Goal: Information Seeking & Learning: Learn about a topic

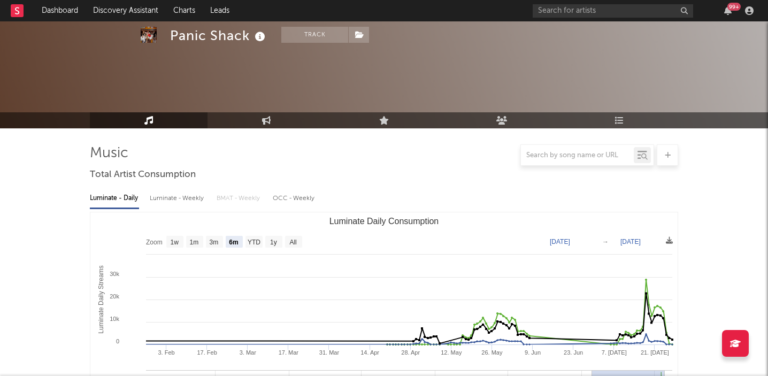
select select "6m"
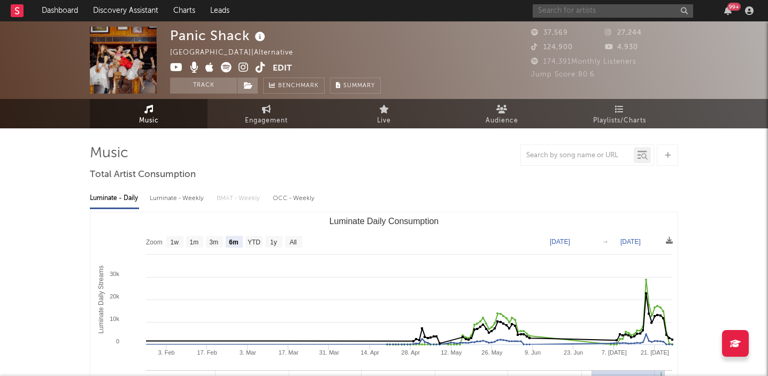
click at [560, 11] on input "text" at bounding box center [613, 10] width 161 height 13
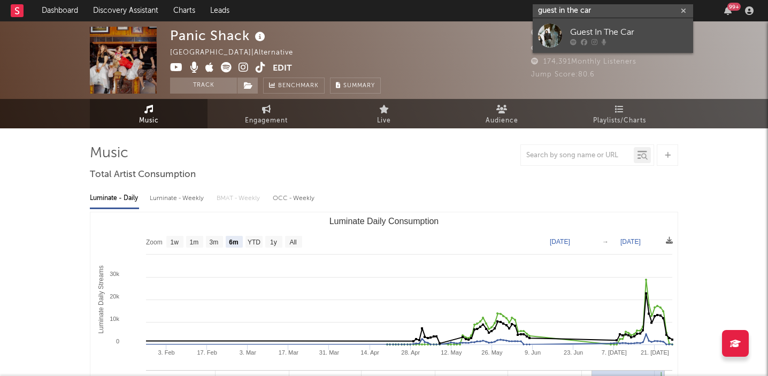
type input "guest in the car"
click at [626, 33] on div "Guest In The Car" at bounding box center [629, 32] width 118 height 13
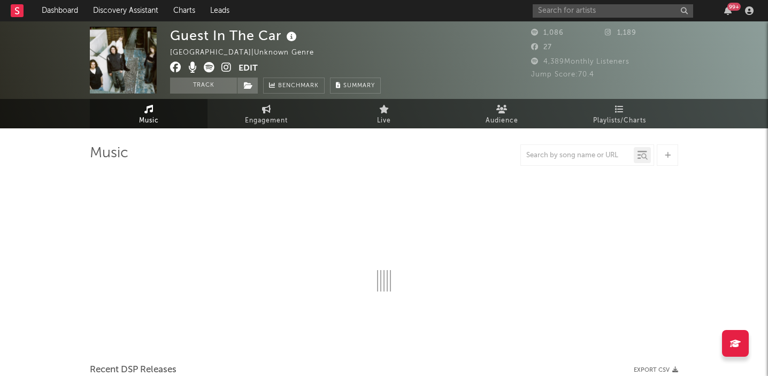
select select "1w"
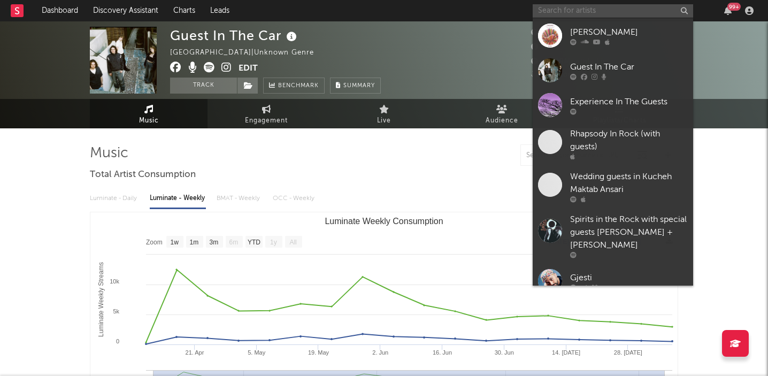
click at [548, 11] on input "text" at bounding box center [613, 10] width 161 height 13
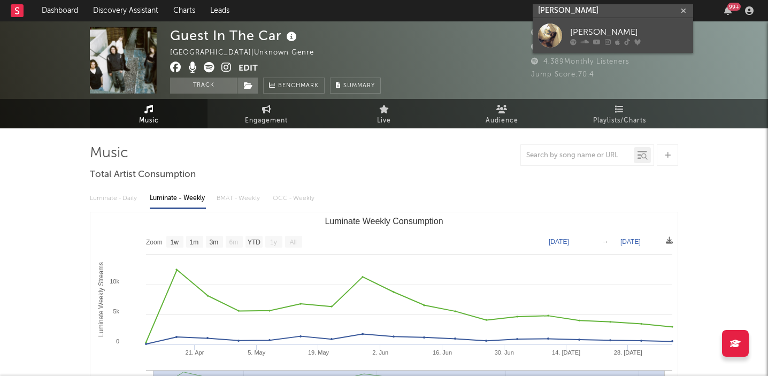
type input "nadia lore"
click at [584, 31] on div "Nadia Loren" at bounding box center [629, 32] width 118 height 13
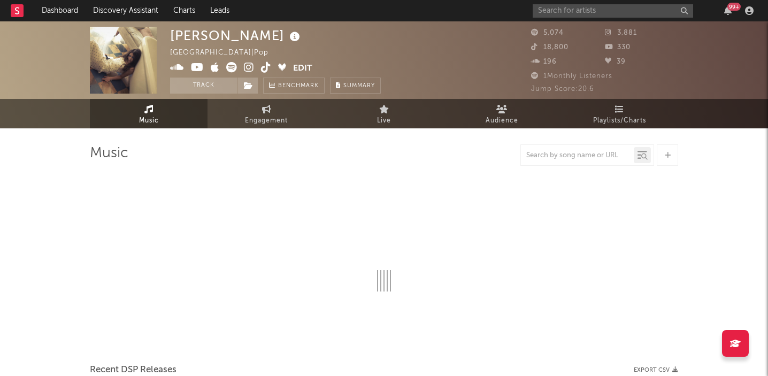
select select "6m"
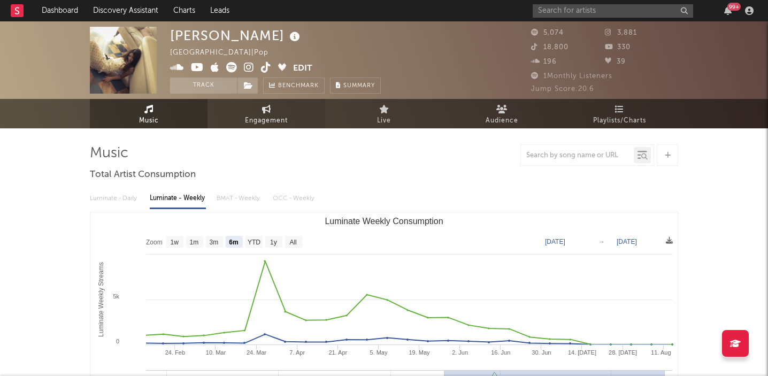
click at [271, 115] on span "Engagement" at bounding box center [266, 121] width 43 height 13
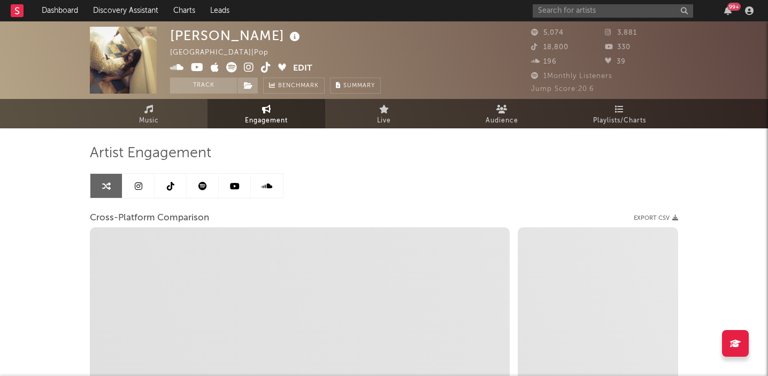
select select "1w"
click at [167, 187] on icon at bounding box center [170, 186] width 7 height 9
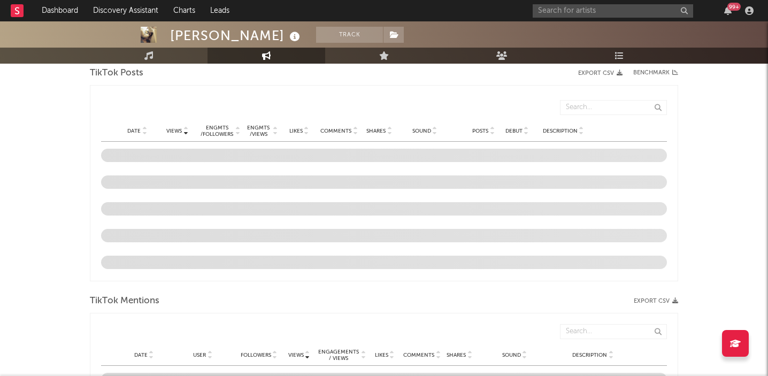
scroll to position [547, 0]
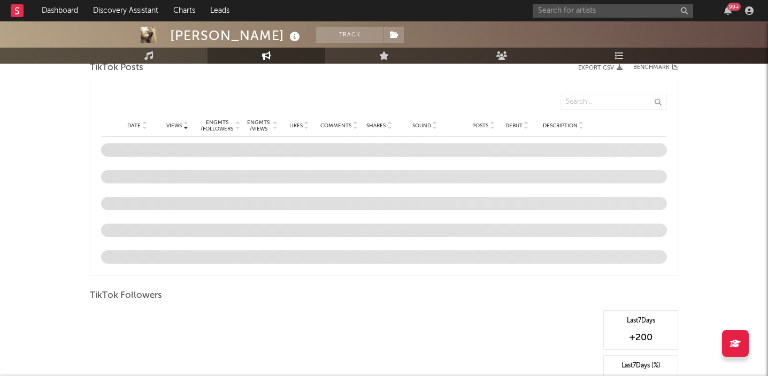
select select "6m"
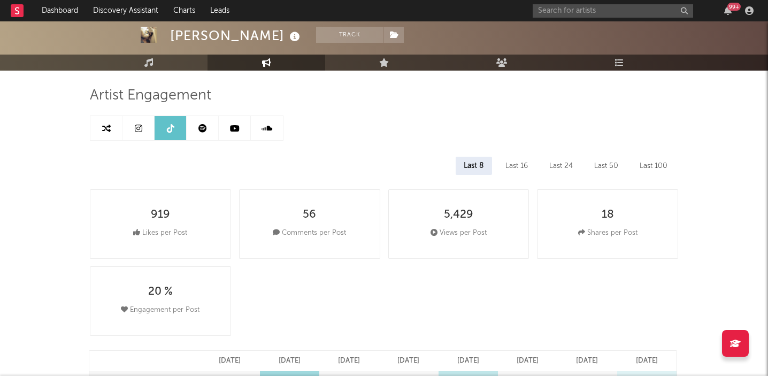
scroll to position [0, 0]
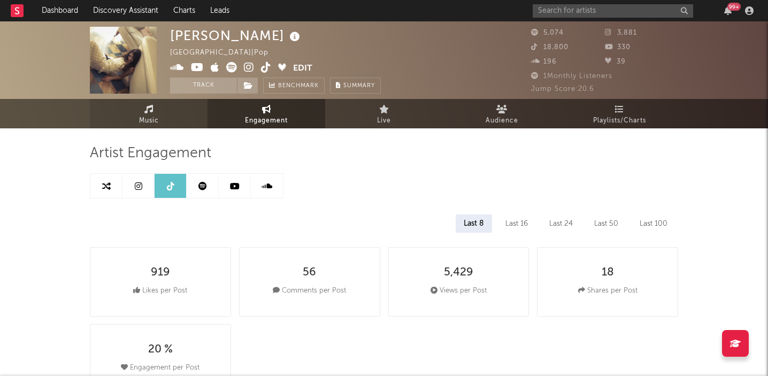
click at [147, 115] on span "Music" at bounding box center [149, 121] width 20 height 13
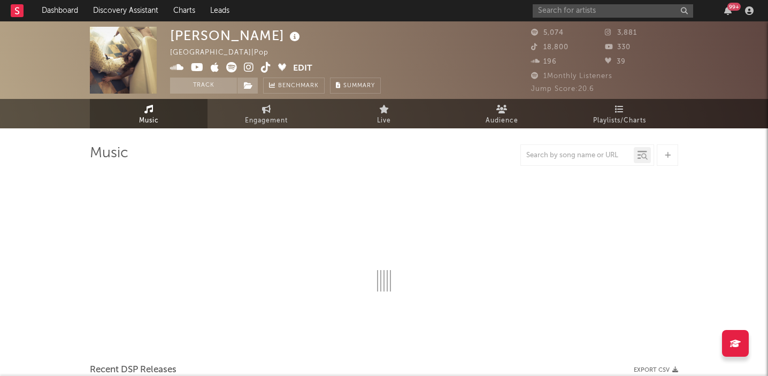
select select "6m"
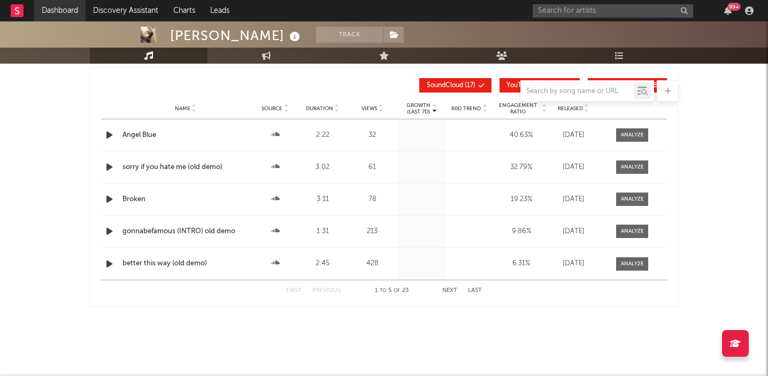
scroll to position [1171, 0]
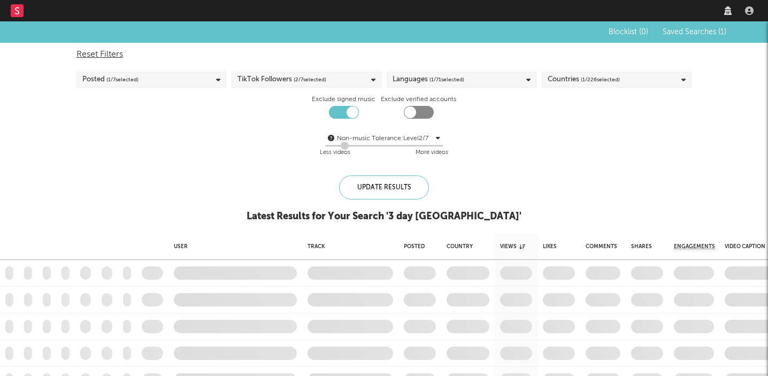
checkbox input "true"
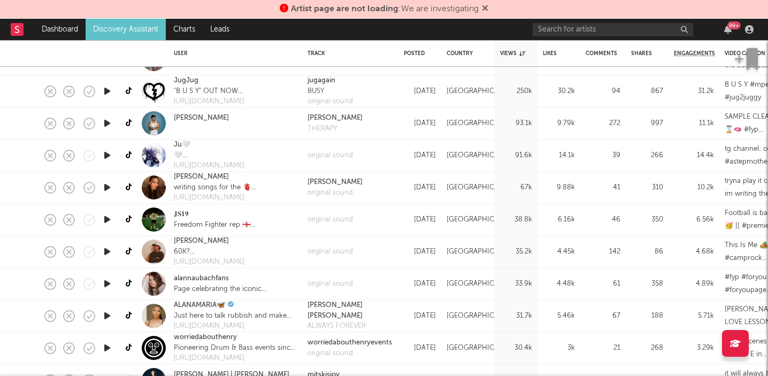
click at [106, 92] on icon "button" at bounding box center [107, 91] width 11 height 13
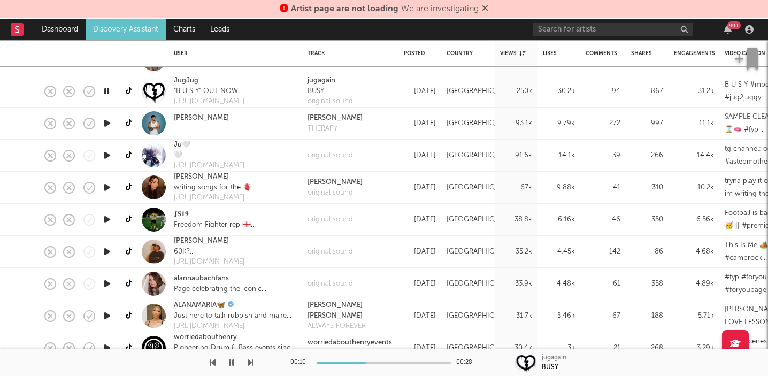
click at [325, 77] on div "jugagain" at bounding box center [330, 80] width 45 height 11
click at [314, 90] on div "BUSY" at bounding box center [330, 91] width 45 height 11
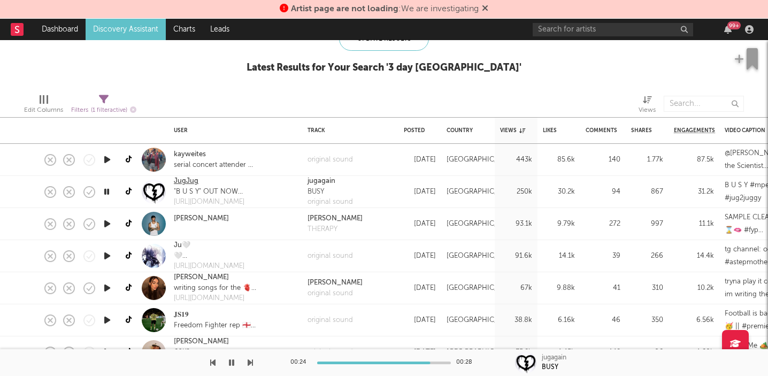
click at [185, 179] on link "JugJug" at bounding box center [186, 181] width 25 height 11
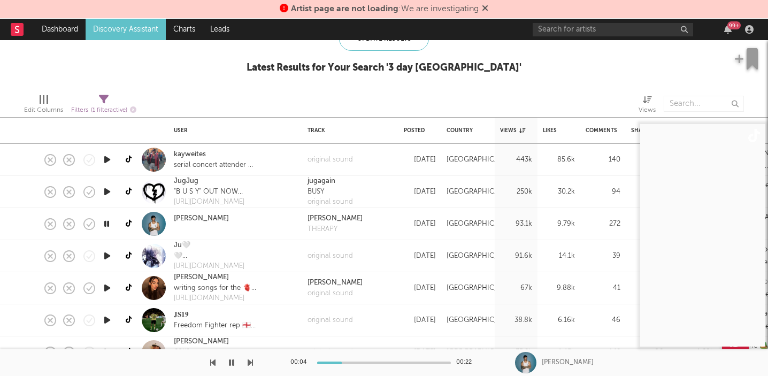
click at [108, 220] on icon "button" at bounding box center [107, 223] width 10 height 13
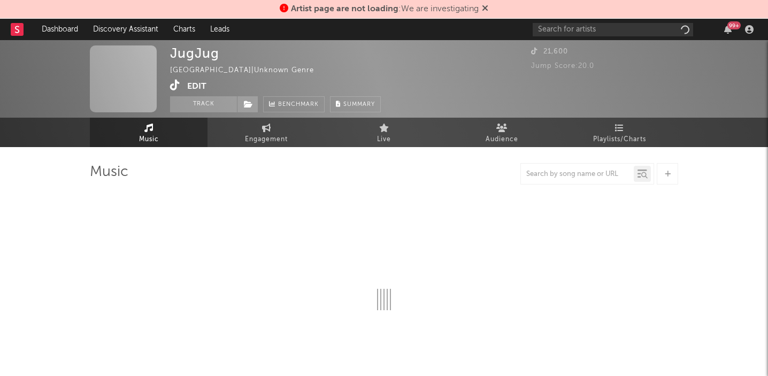
select select "1w"
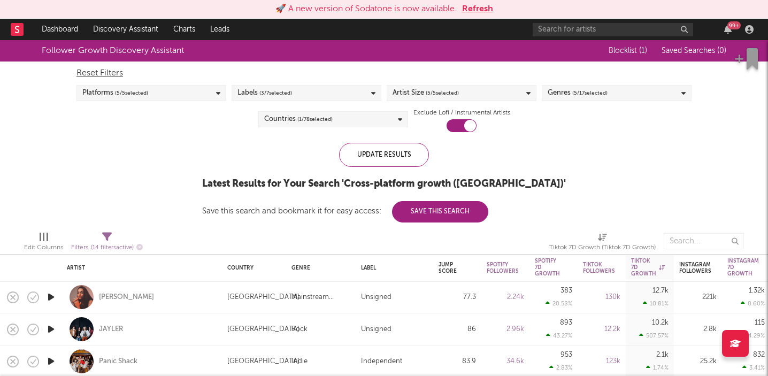
click at [472, 7] on button "Refresh" at bounding box center [477, 9] width 31 height 13
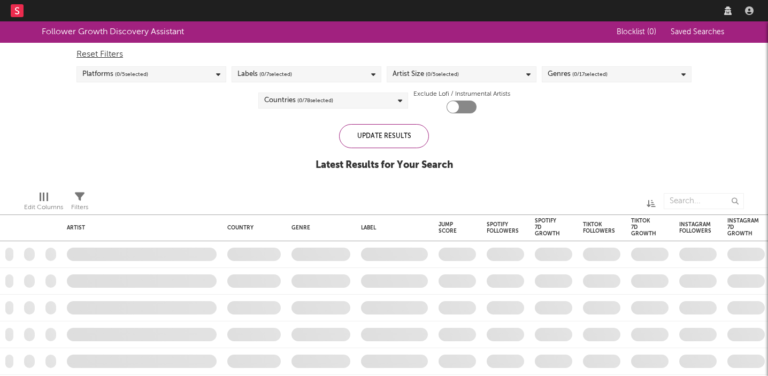
checkbox input "true"
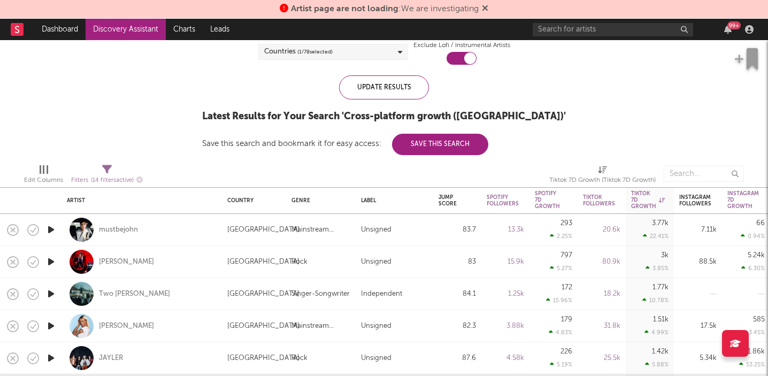
click at [51, 227] on icon "button" at bounding box center [50, 229] width 11 height 13
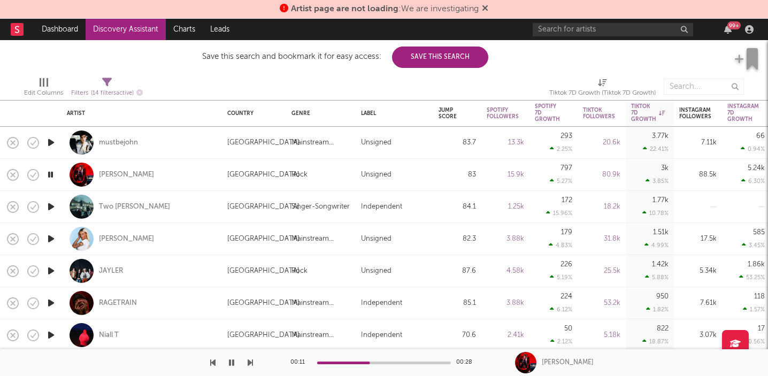
click at [51, 173] on icon "button" at bounding box center [50, 174] width 10 height 13
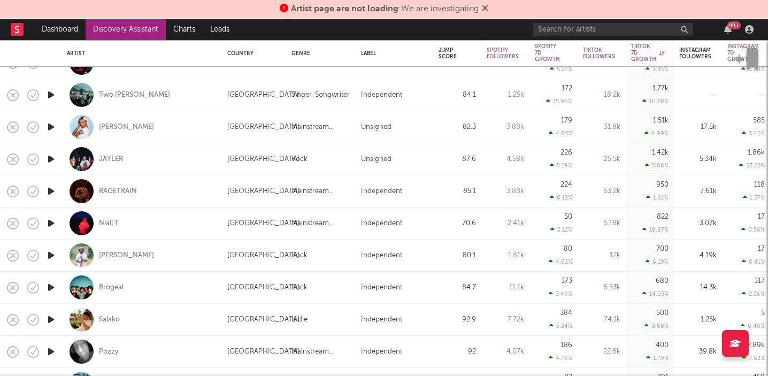
click at [51, 255] on icon "button" at bounding box center [50, 255] width 11 height 13
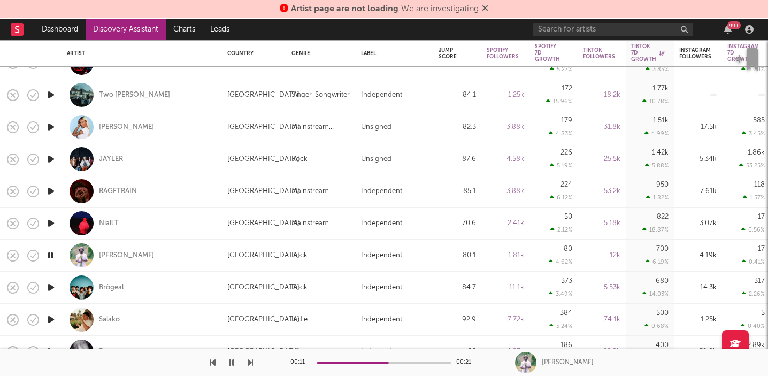
click at [50, 284] on icon "button" at bounding box center [50, 287] width 11 height 13
click at [113, 284] on div "Brògeal" at bounding box center [111, 288] width 25 height 10
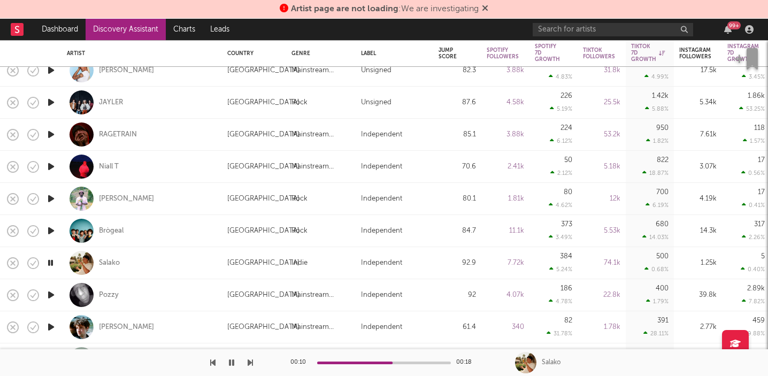
click at [49, 261] on icon "button" at bounding box center [50, 262] width 10 height 13
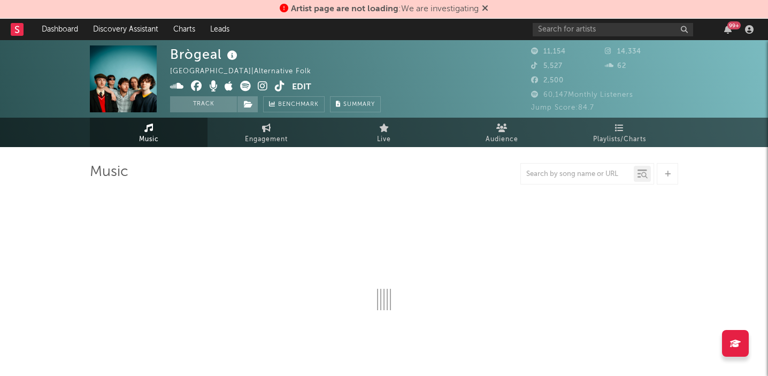
select select "6m"
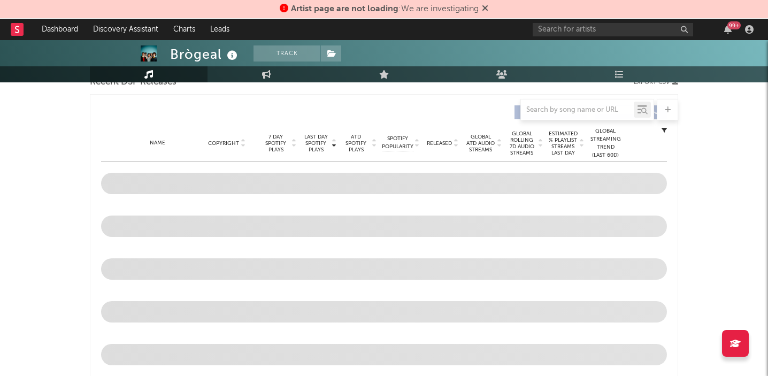
scroll to position [458, 0]
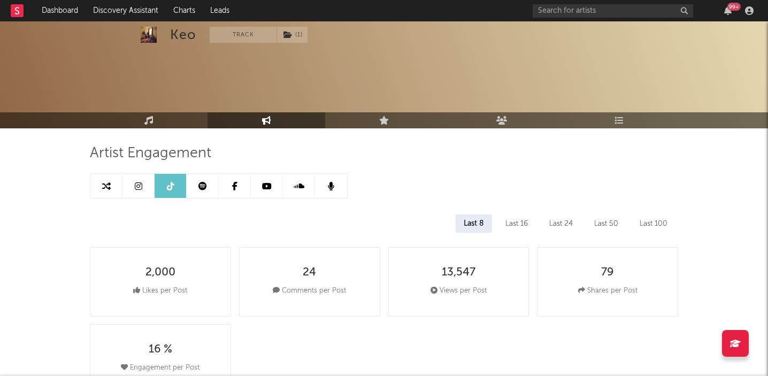
select select "6m"
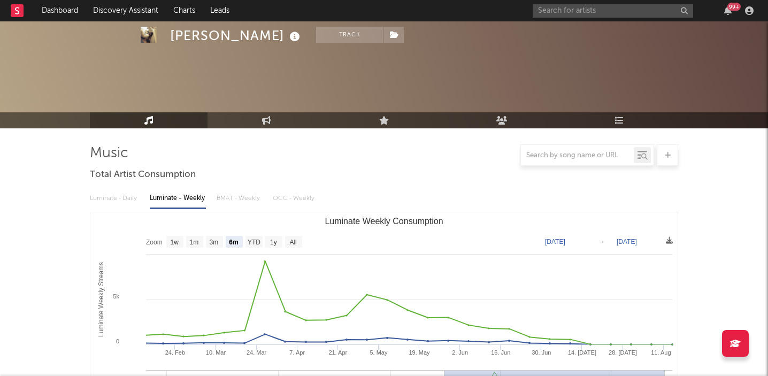
select select "6m"
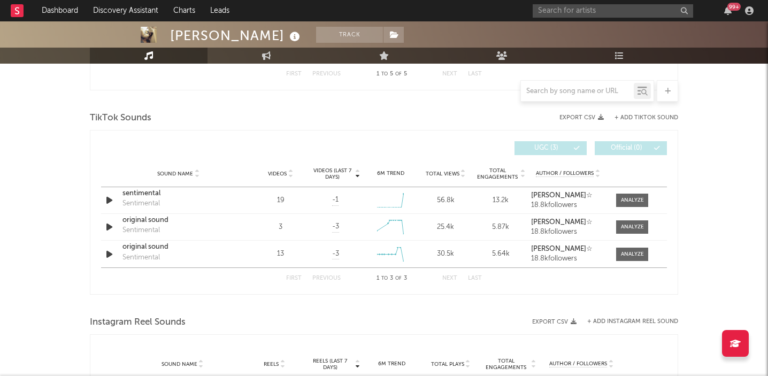
scroll to position [530, 0]
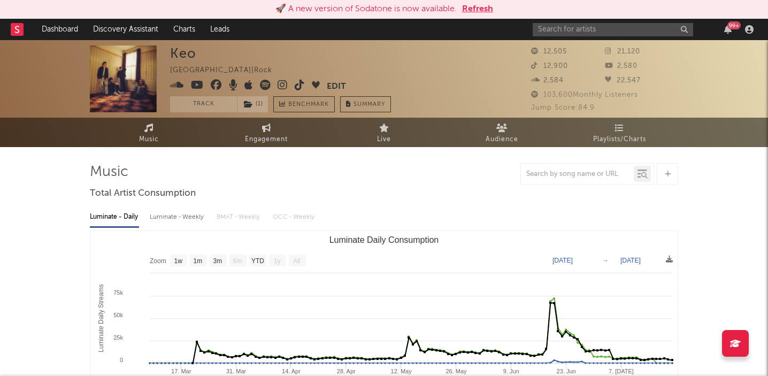
select select "1w"
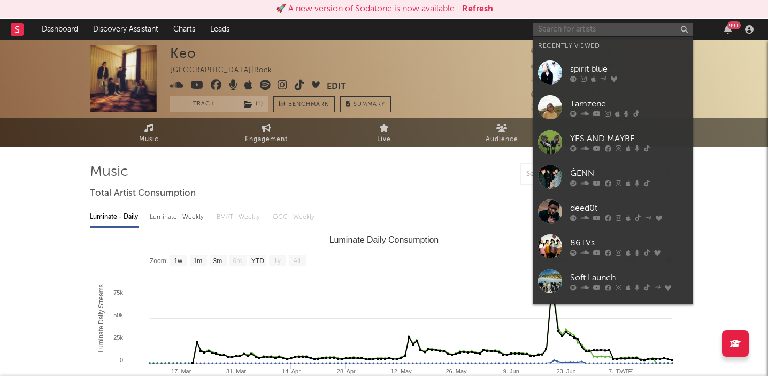
click at [558, 27] on input "text" at bounding box center [613, 29] width 161 height 13
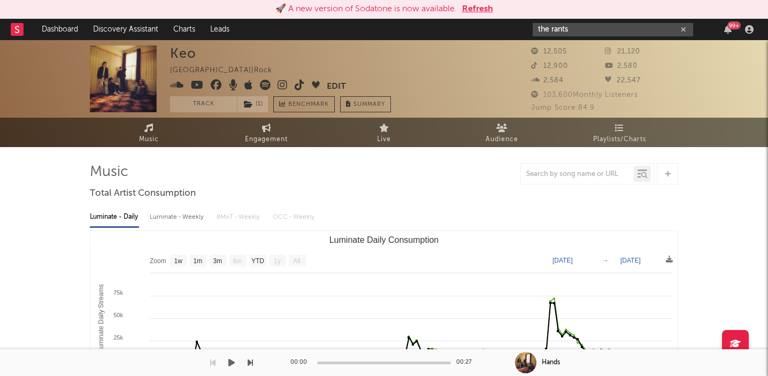
type input "the rants"
